Goal: Transaction & Acquisition: Purchase product/service

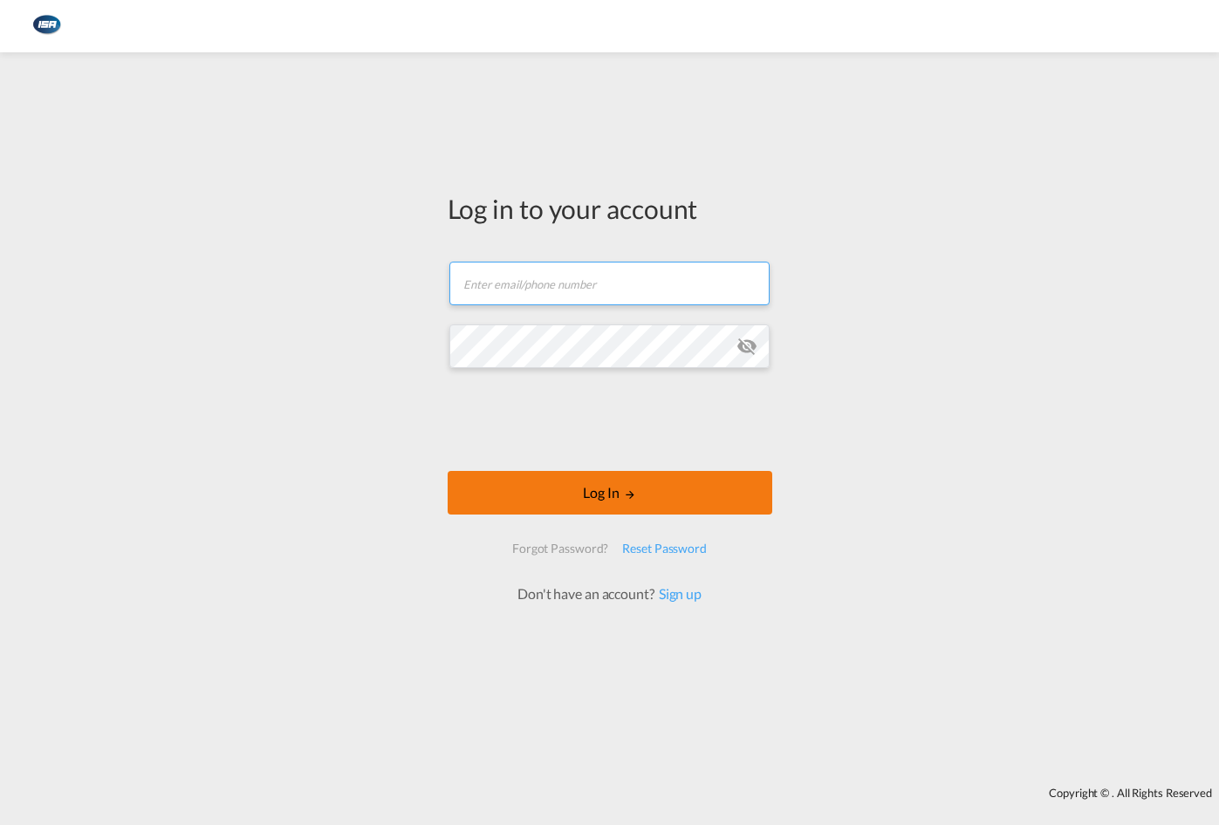
type input "[EMAIL_ADDRESS][DOMAIN_NAME]"
click at [575, 489] on button "Log In" at bounding box center [610, 493] width 325 height 44
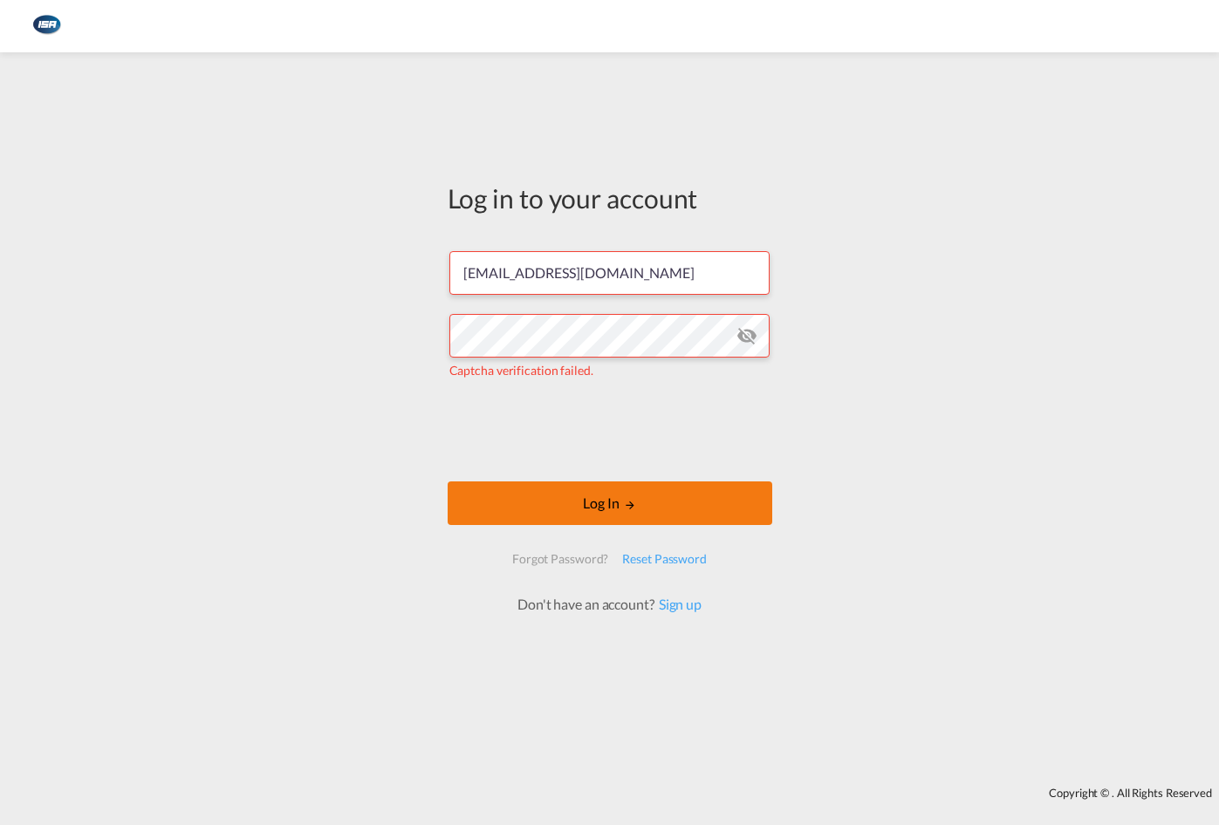
click at [602, 506] on button "Log In" at bounding box center [610, 504] width 325 height 44
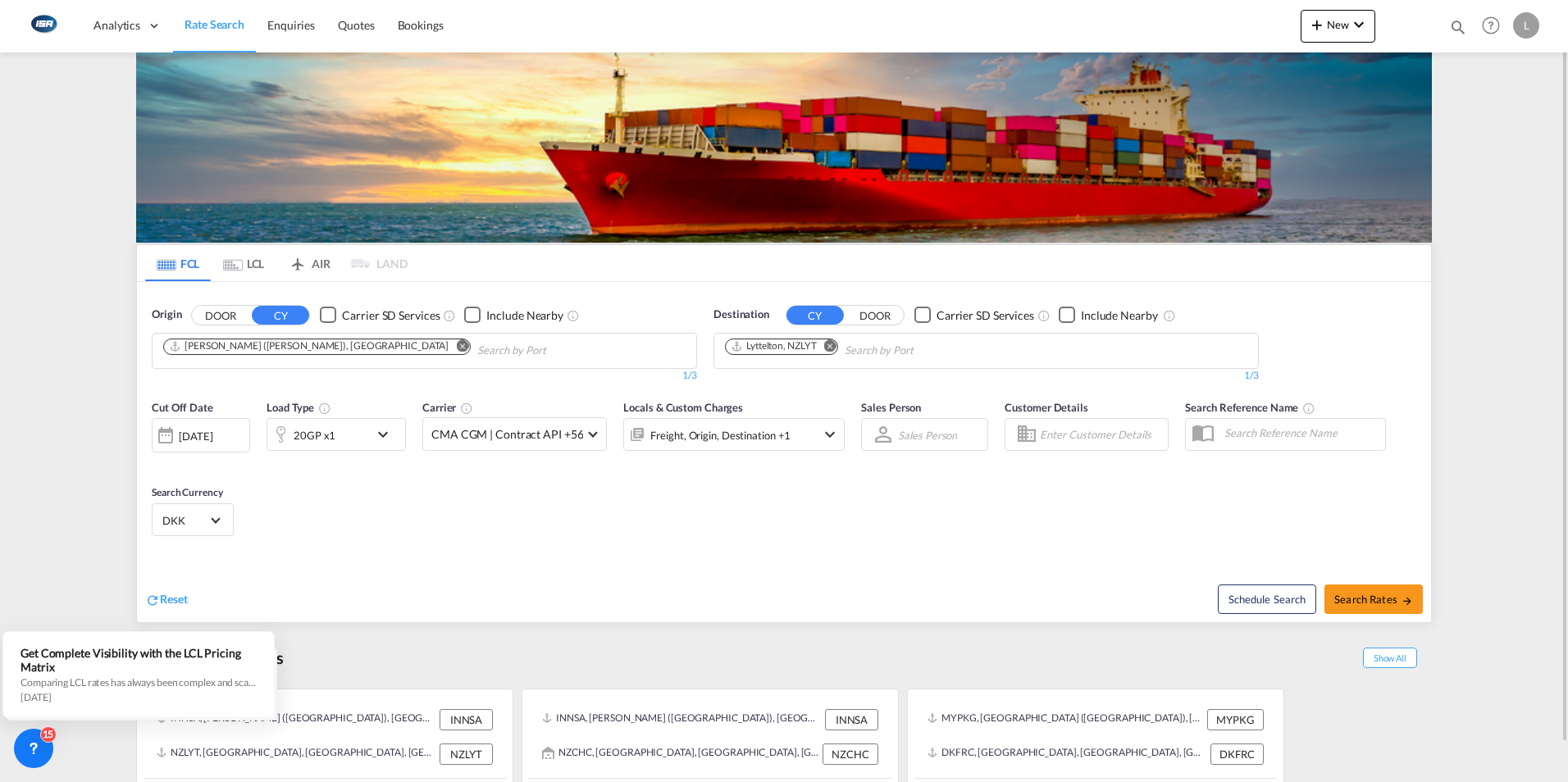
click at [456, 350] on md-icon "Remove" at bounding box center [462, 345] width 12 height 12
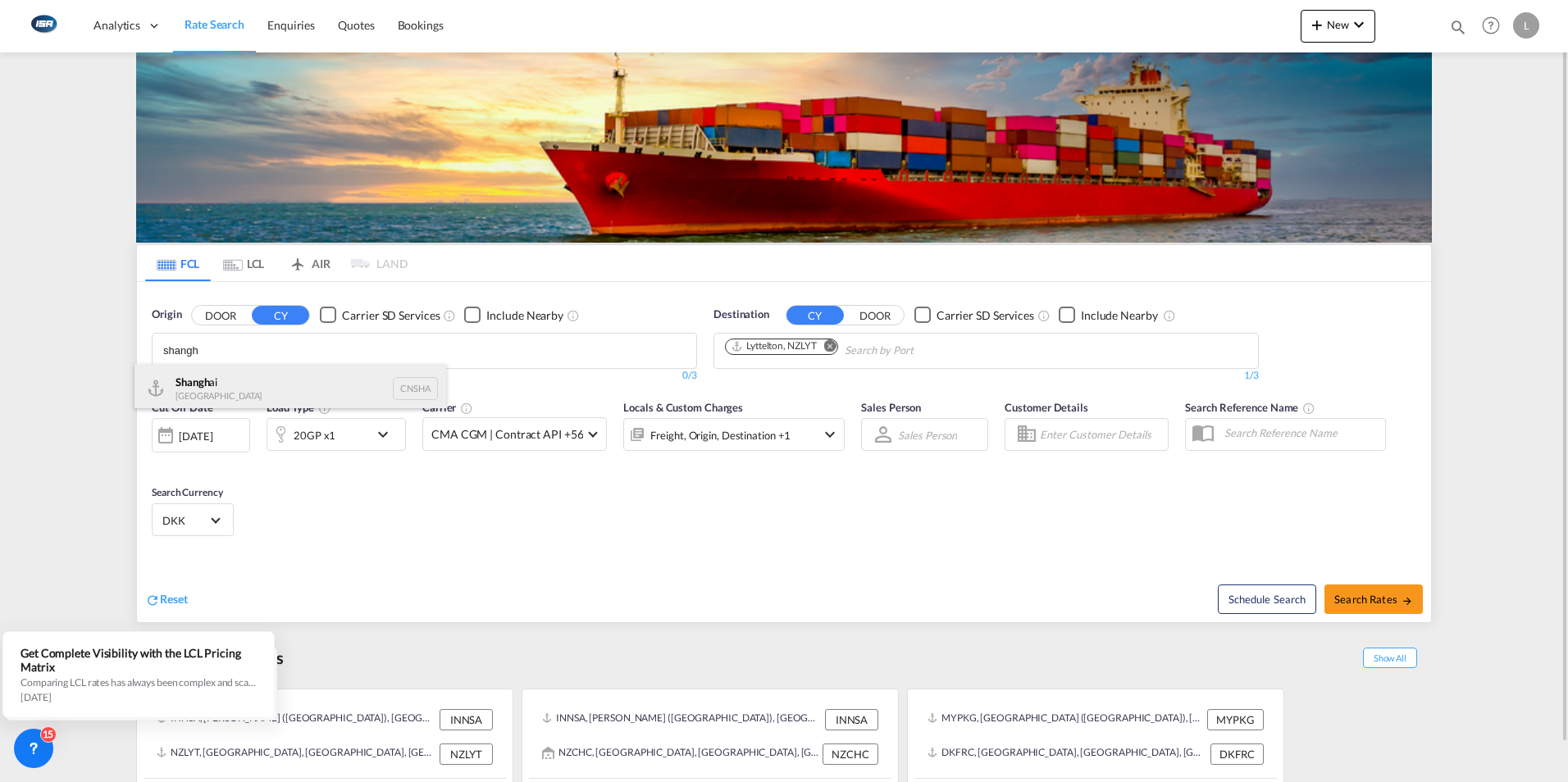
type input "shangh"
click at [225, 387] on div "Shangh ai China CNSHA" at bounding box center [290, 388] width 311 height 49
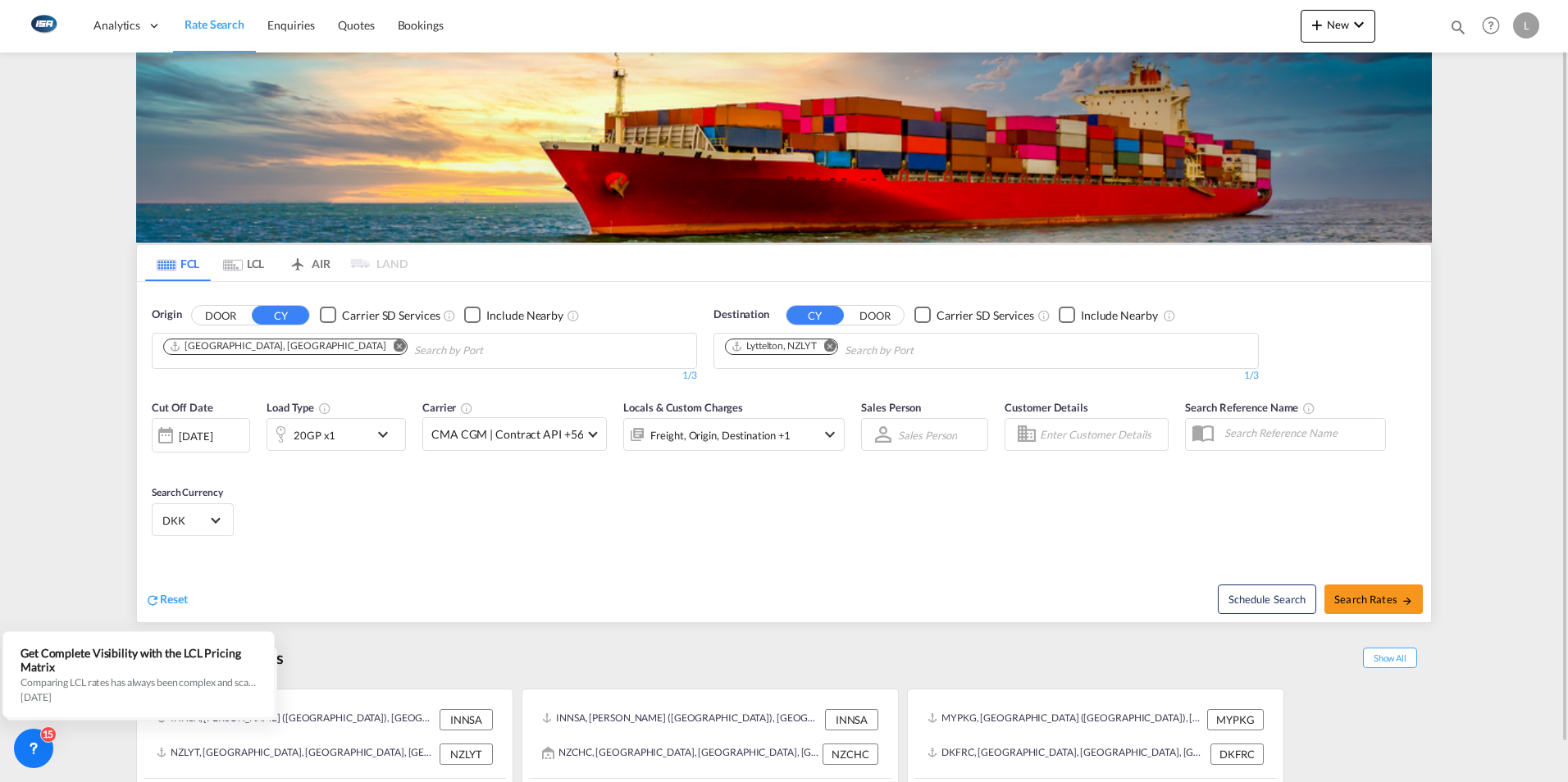
click at [835, 345] on md-icon "Remove" at bounding box center [830, 345] width 12 height 12
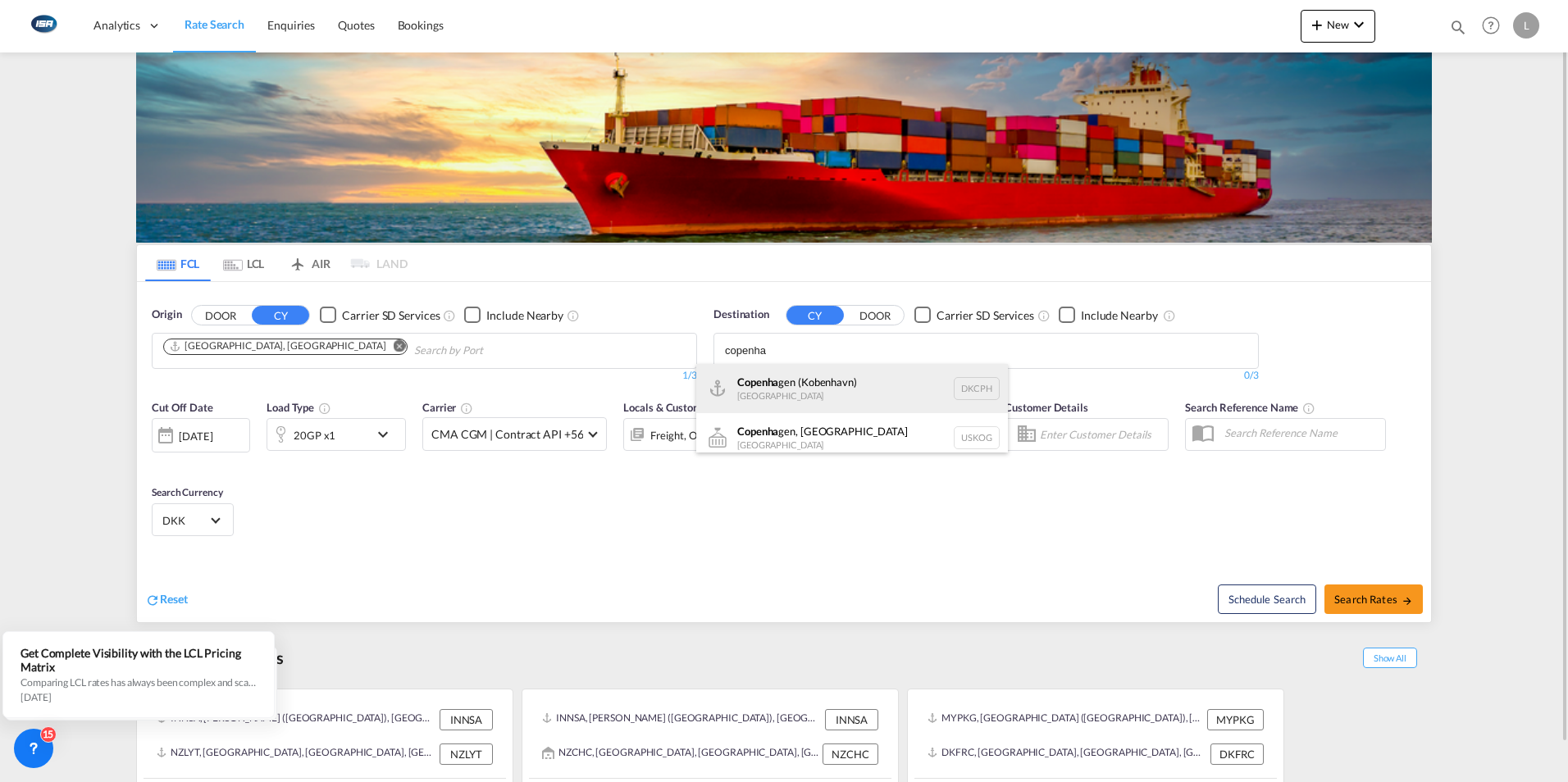
type input "copenha"
click at [761, 377] on div "Copenha gen ([GEOGRAPHIC_DATA]) [GEOGRAPHIC_DATA] DKCPH" at bounding box center [852, 388] width 311 height 49
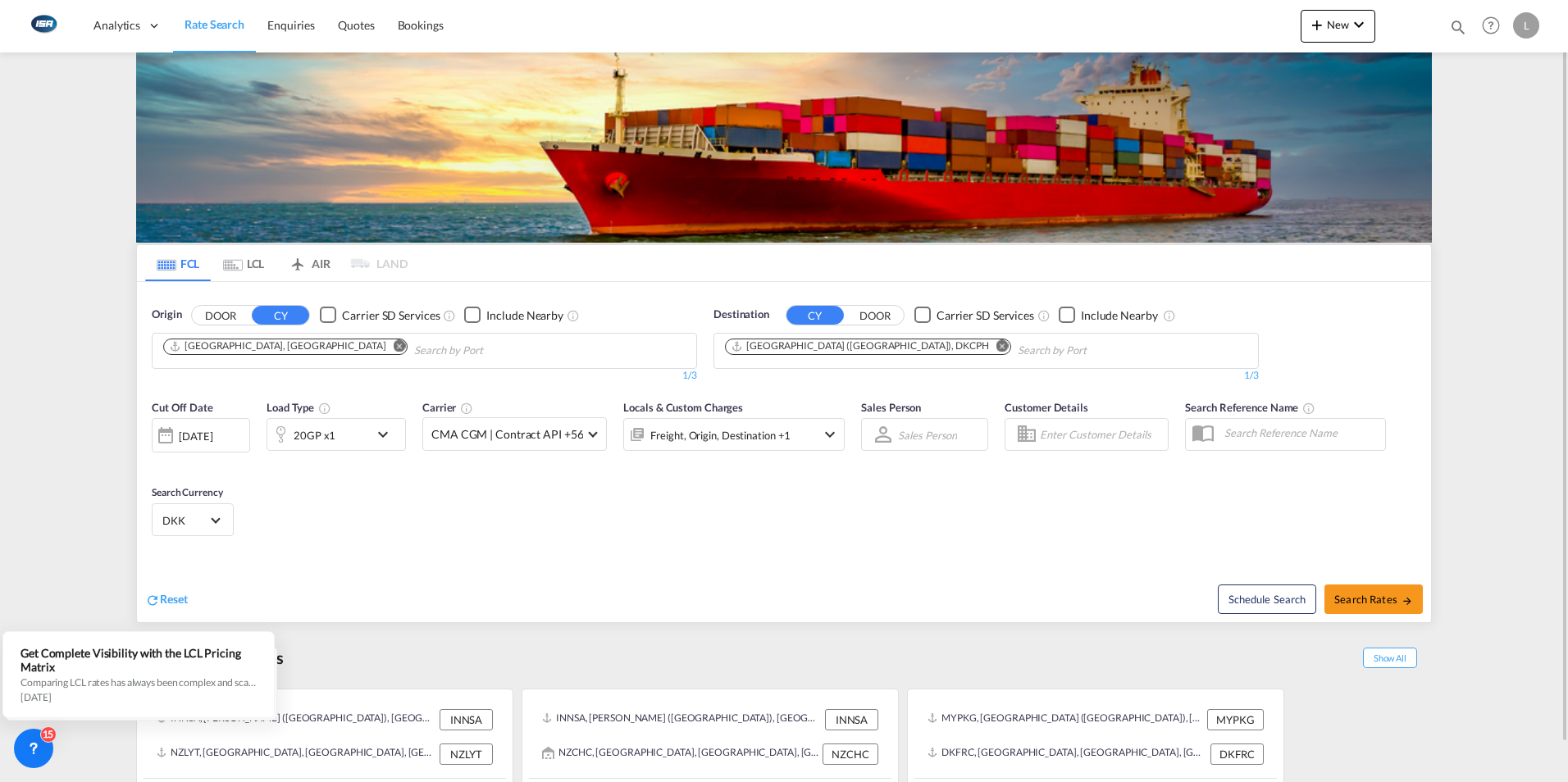
click at [386, 433] on md-icon "icon-chevron-down" at bounding box center [387, 434] width 28 height 20
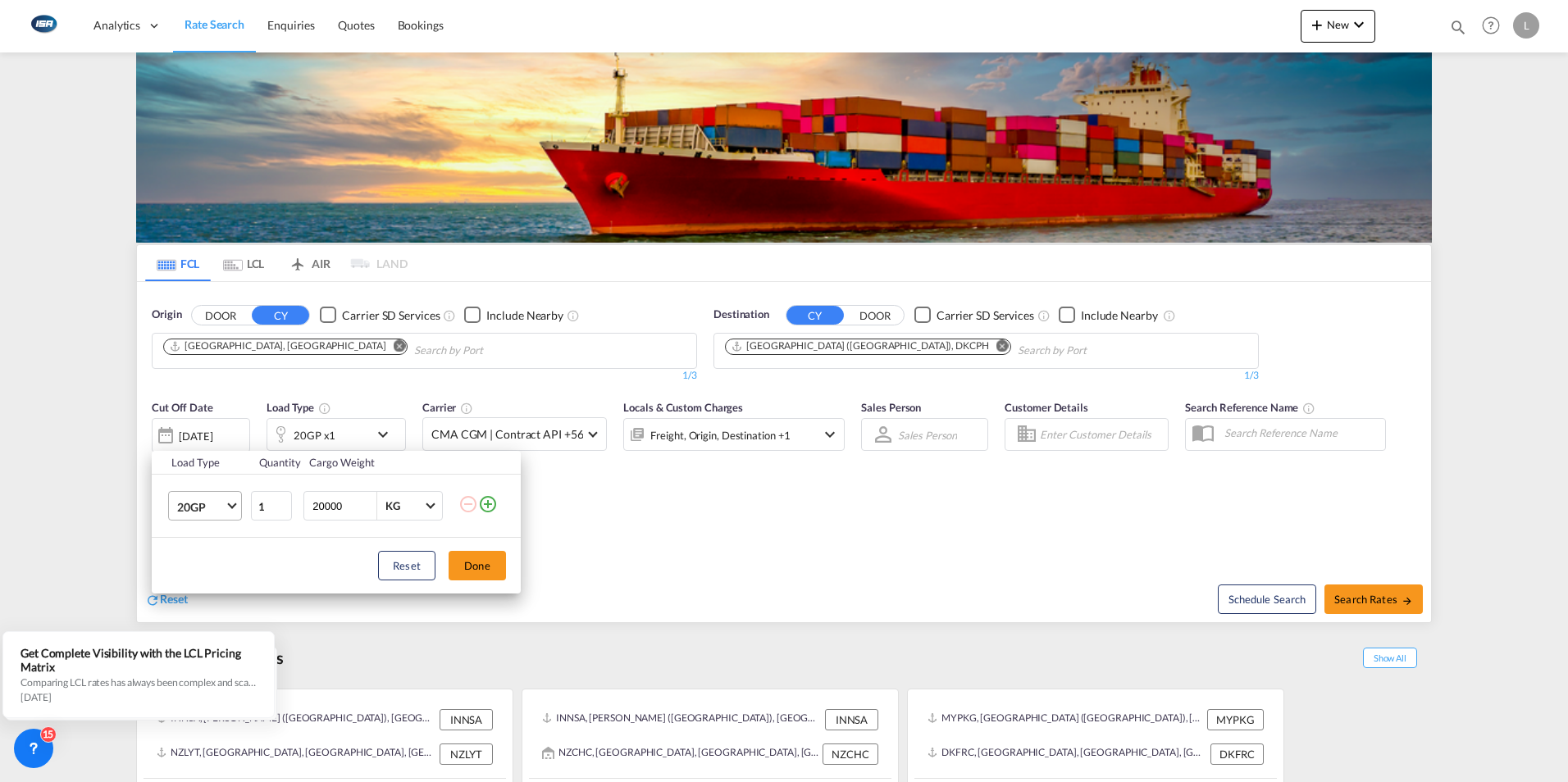
click at [230, 505] on span "Choose: \a20GP" at bounding box center [232, 505] width 9 height 9
click at [192, 586] on div "40HC" at bounding box center [192, 585] width 30 height 16
click at [487, 566] on button "Done" at bounding box center [477, 565] width 57 height 29
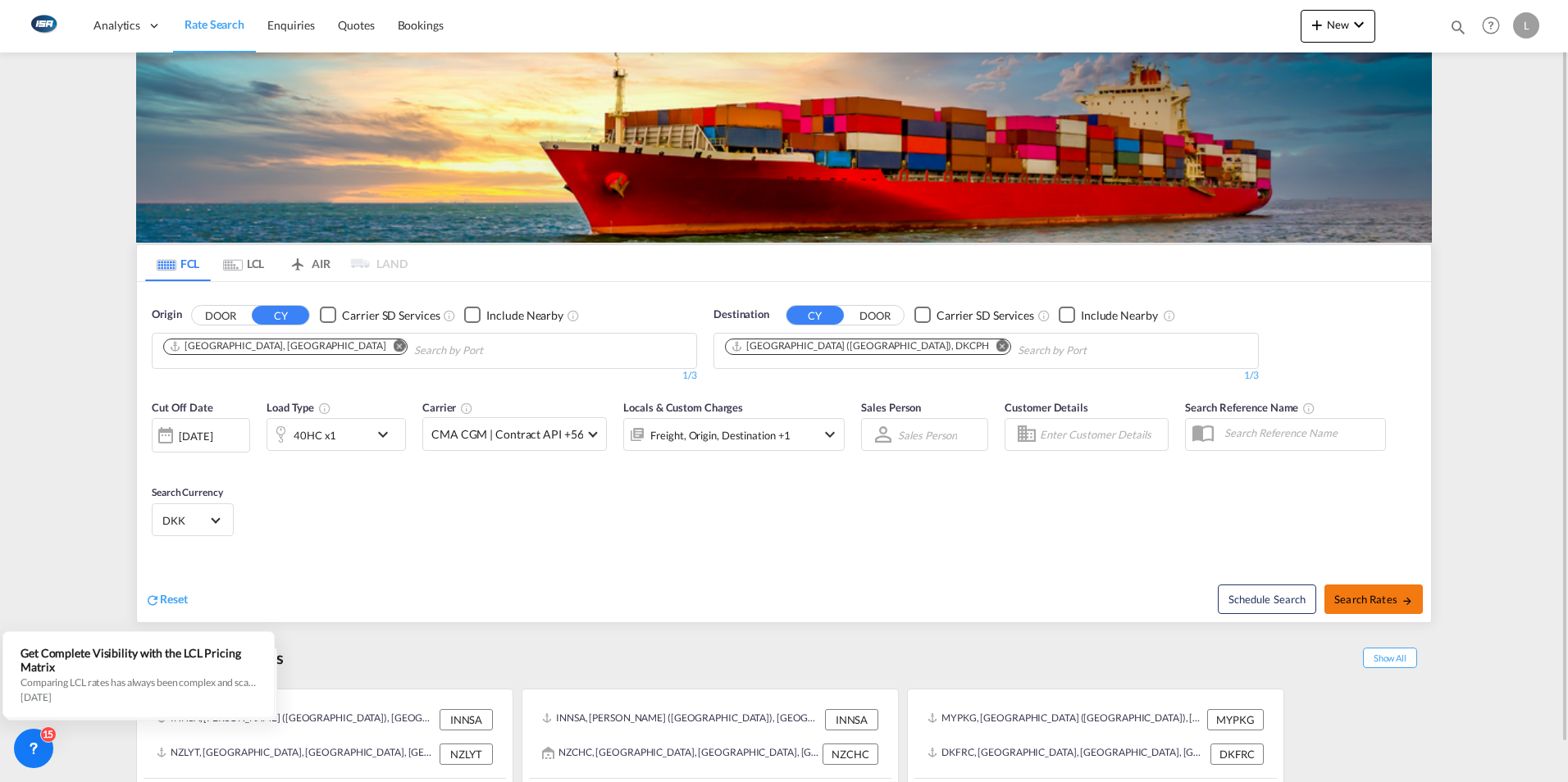
click at [1145, 601] on span "Search Rates" at bounding box center [1373, 600] width 79 height 13
type input "CNSHA to DKCPH / [DATE]"
